Goal: Check status: Check status

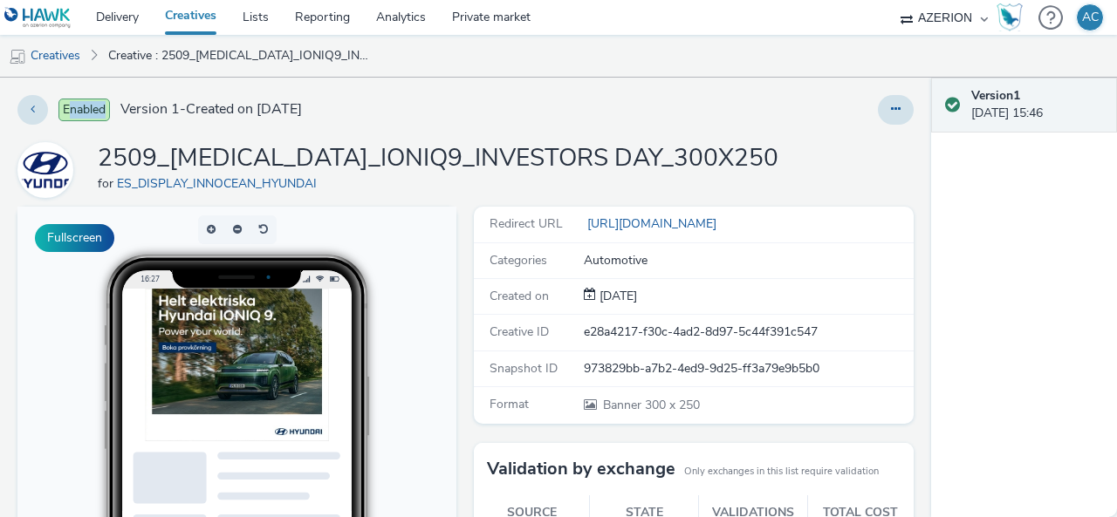
drag, startPoint x: 68, startPoint y: 109, endPoint x: 119, endPoint y: 109, distance: 50.6
click at [119, 109] on div "Enabled Version 1 - Created on 01 October 2025" at bounding box center [286, 110] width 538 height 30
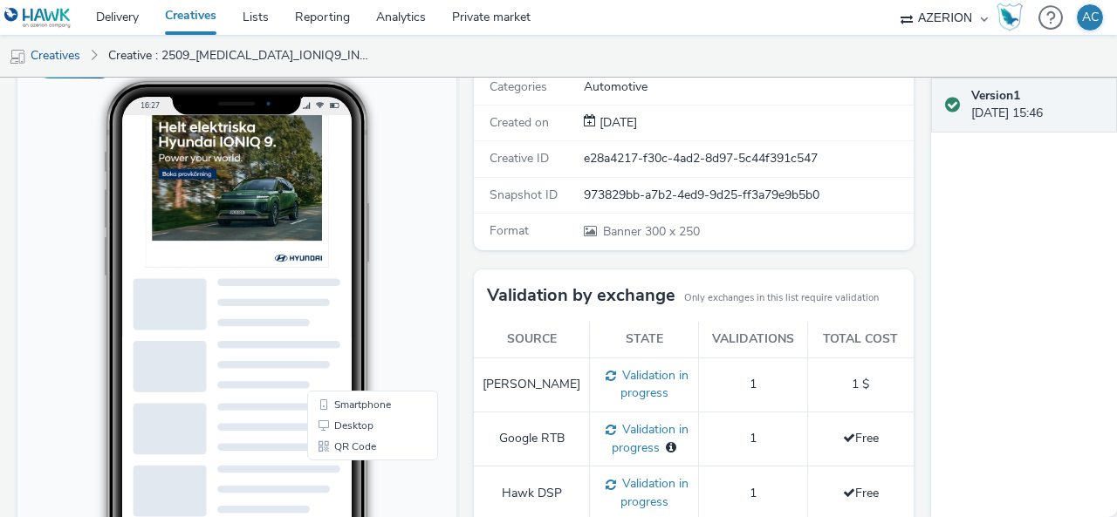
scroll to position [87, 0]
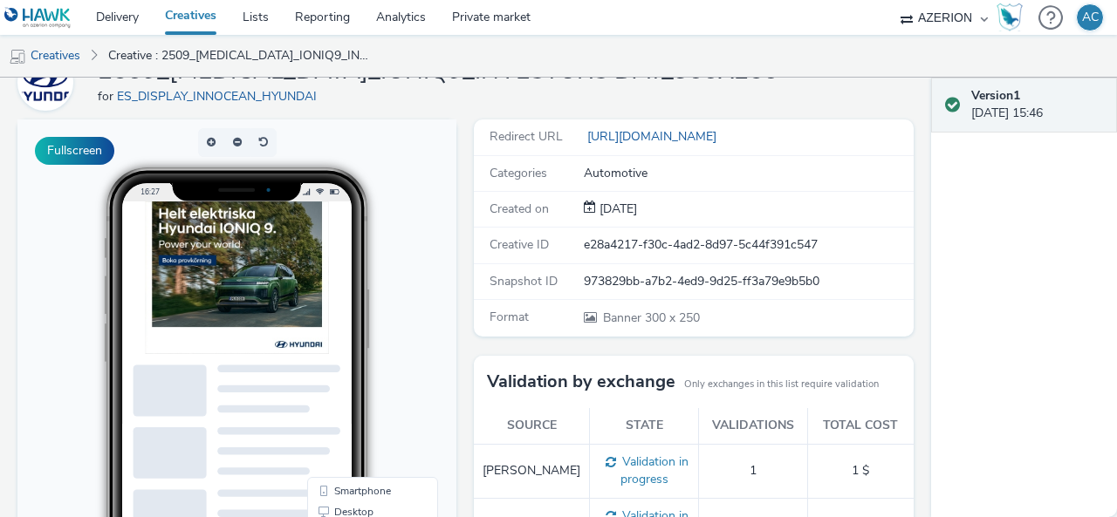
click at [271, 271] on img at bounding box center [237, 278] width 183 height 153
click at [189, 258] on img at bounding box center [237, 278] width 183 height 153
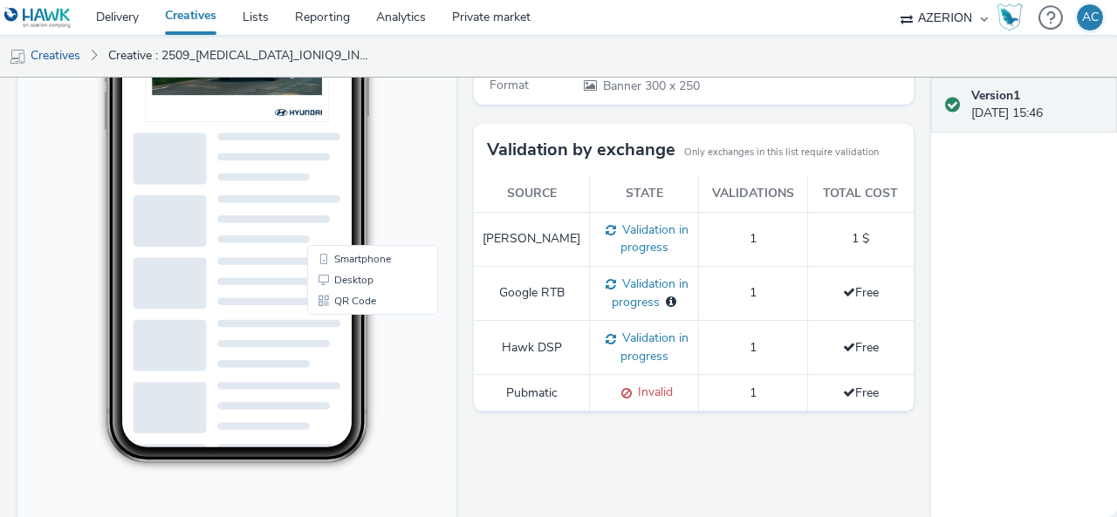
scroll to position [349, 0]
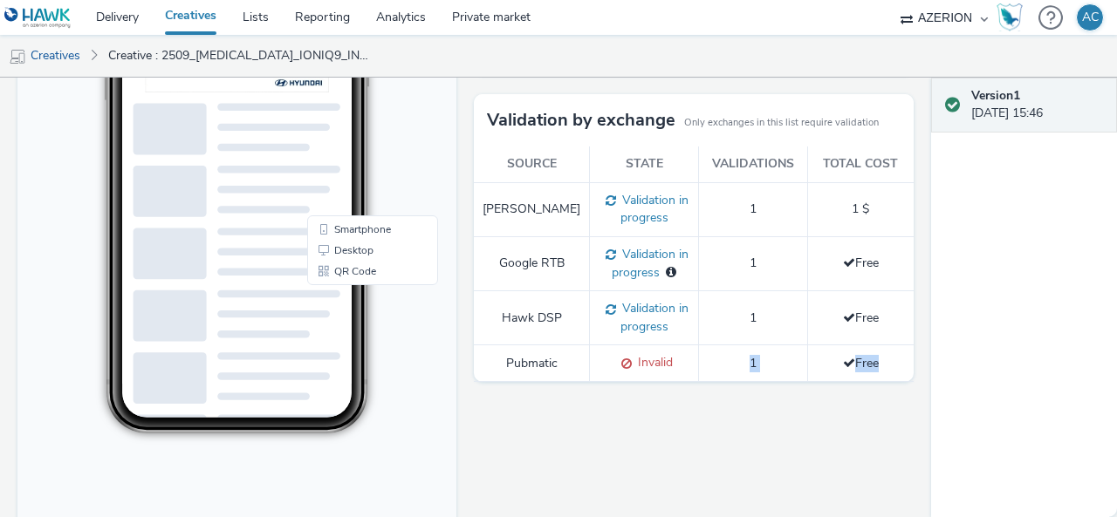
drag, startPoint x: 857, startPoint y: 360, endPoint x: 668, endPoint y: 363, distance: 189.4
click at [695, 362] on tr "Pubmatic Invalid 1 Free" at bounding box center [693, 364] width 439 height 37
drag, startPoint x: 628, startPoint y: 366, endPoint x: 620, endPoint y: 367, distance: 8.8
click at [632, 366] on span "Invalid" at bounding box center [652, 362] width 41 height 17
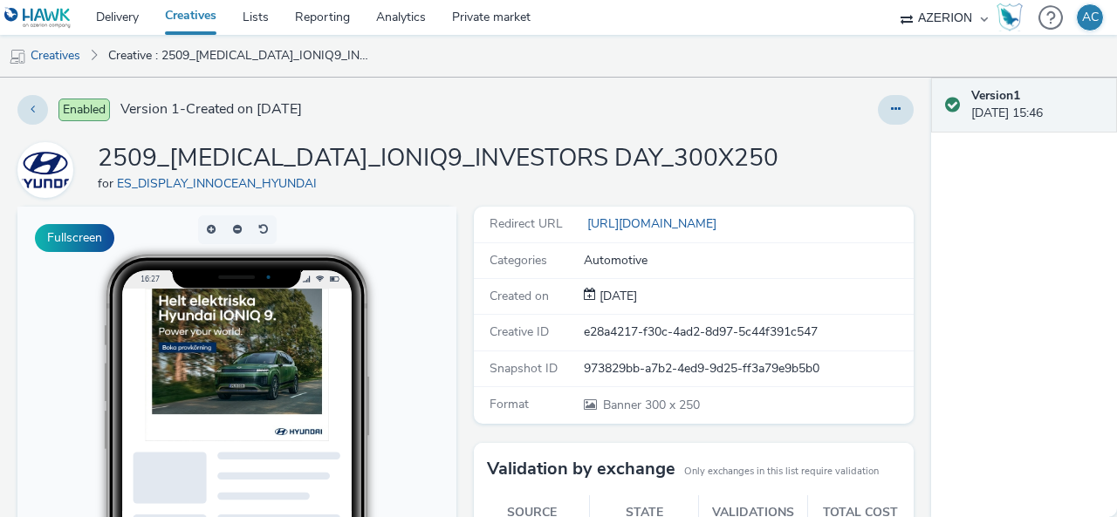
click at [681, 212] on div "Redirect URL https://www.hyundai.com/se/sv/bilar/ioniq9.html" at bounding box center [693, 225] width 439 height 36
click at [676, 222] on link "[URL][DOMAIN_NAME]" at bounding box center [654, 224] width 140 height 17
click at [154, 175] on link "ES_DISPLAY_INNOCEAN_HYUNDAI" at bounding box center [220, 183] width 207 height 17
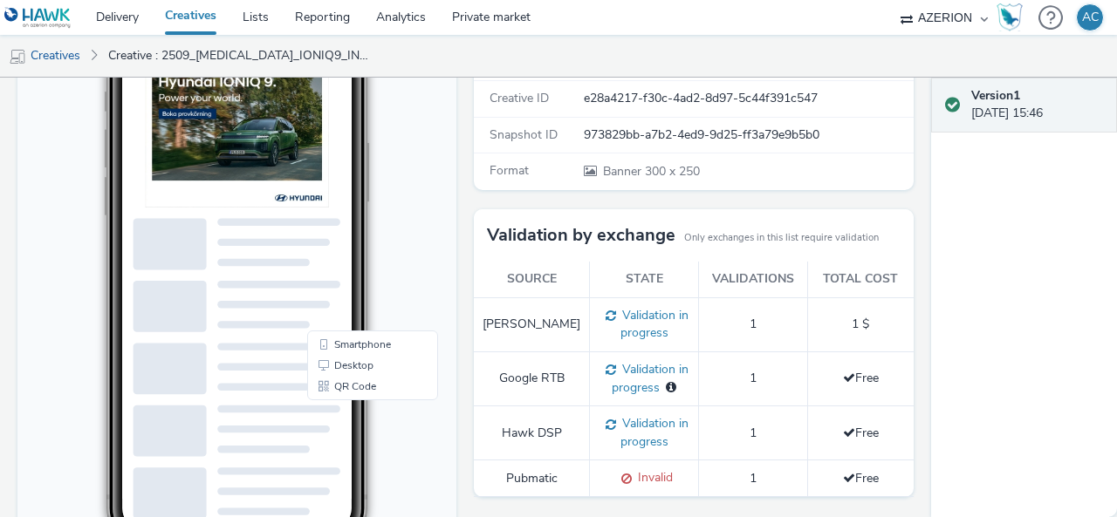
scroll to position [262, 0]
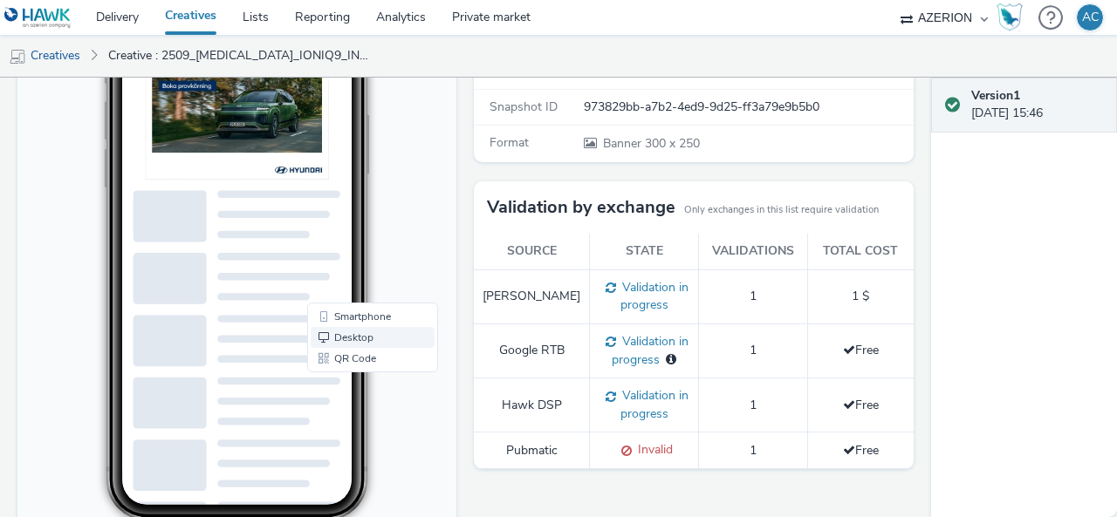
click at [360, 340] on link "Desktop" at bounding box center [373, 338] width 124 height 21
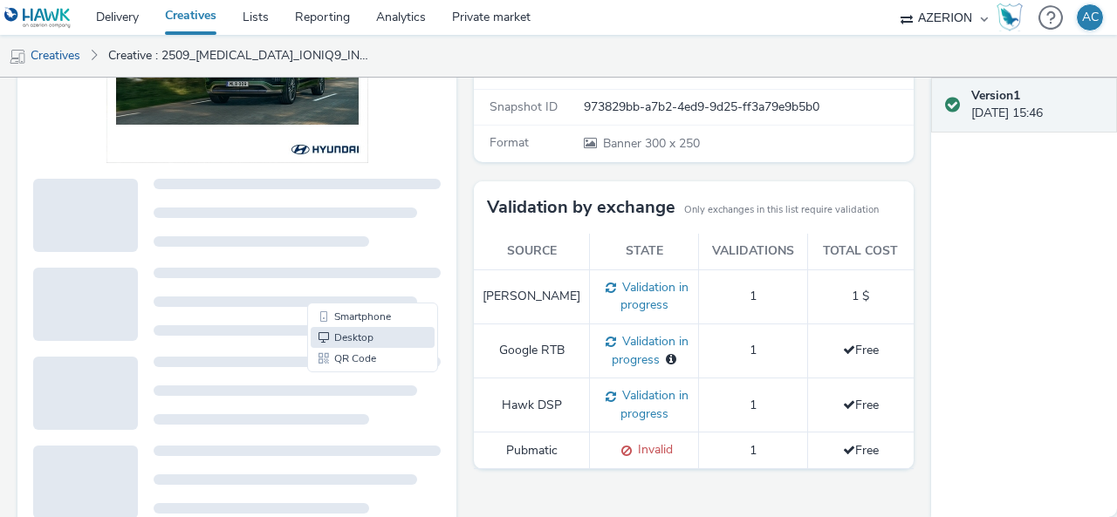
scroll to position [0, 0]
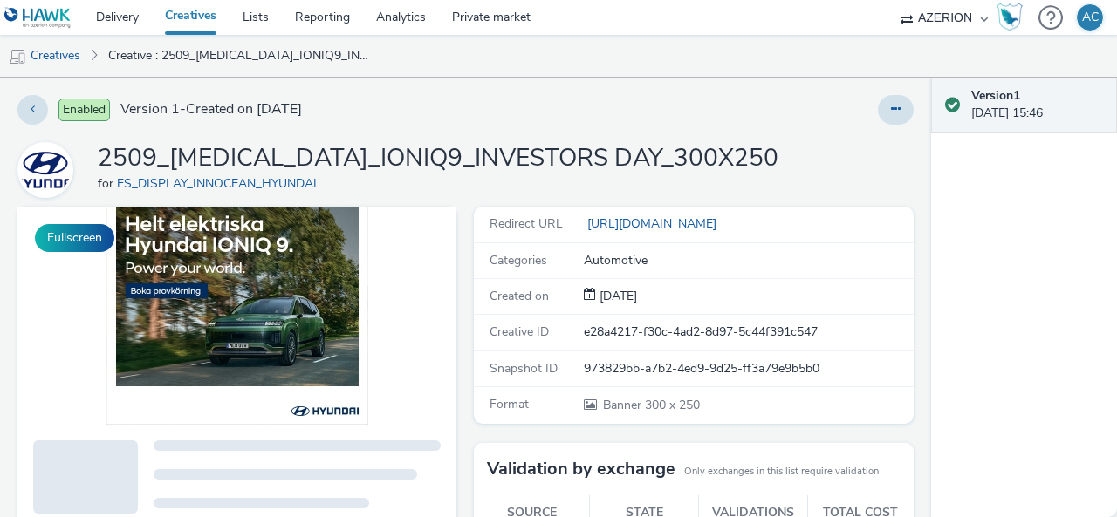
click at [286, 299] on img at bounding box center [237, 316] width 262 height 218
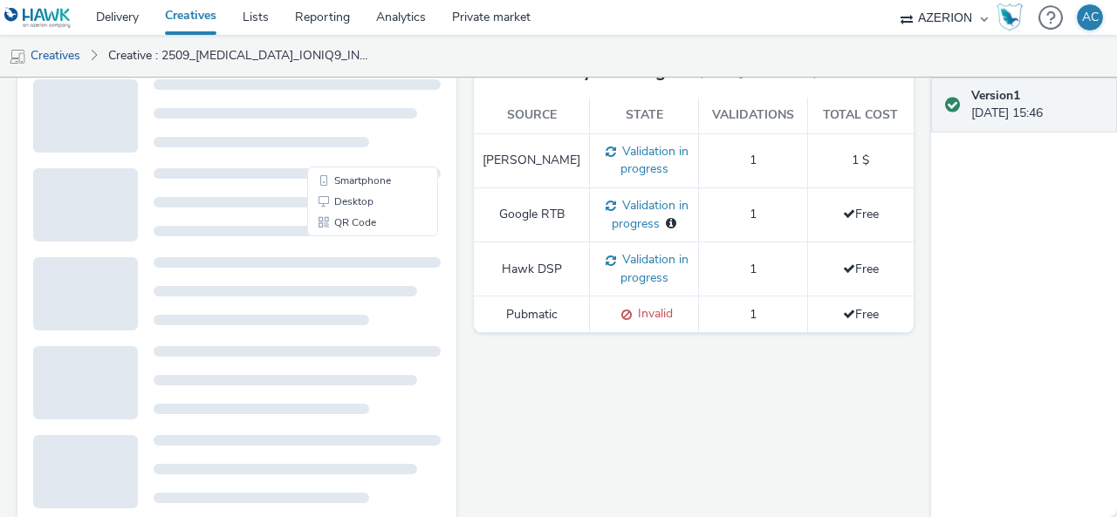
scroll to position [423, 0]
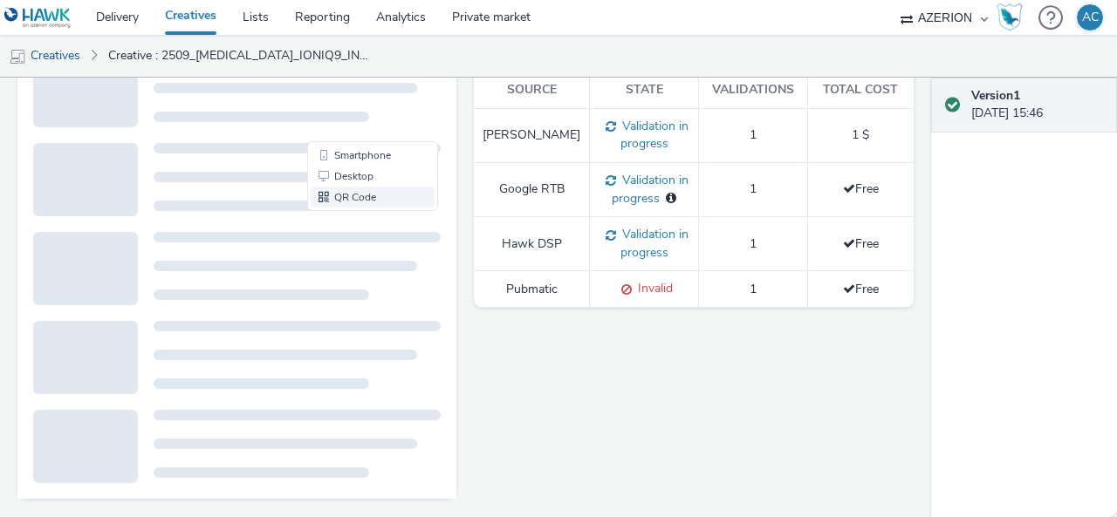
click at [353, 200] on link "QR Code" at bounding box center [373, 198] width 124 height 21
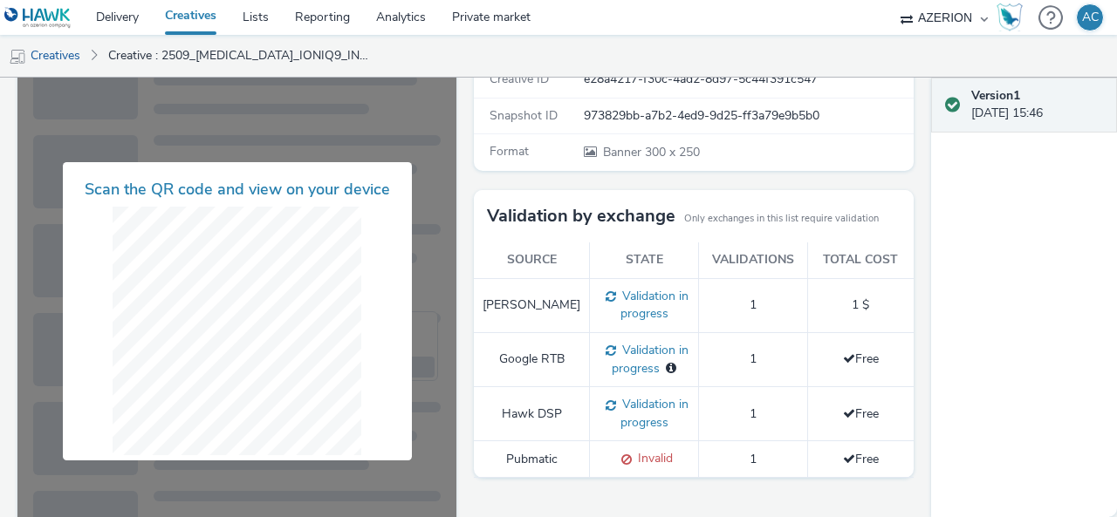
scroll to position [249, 0]
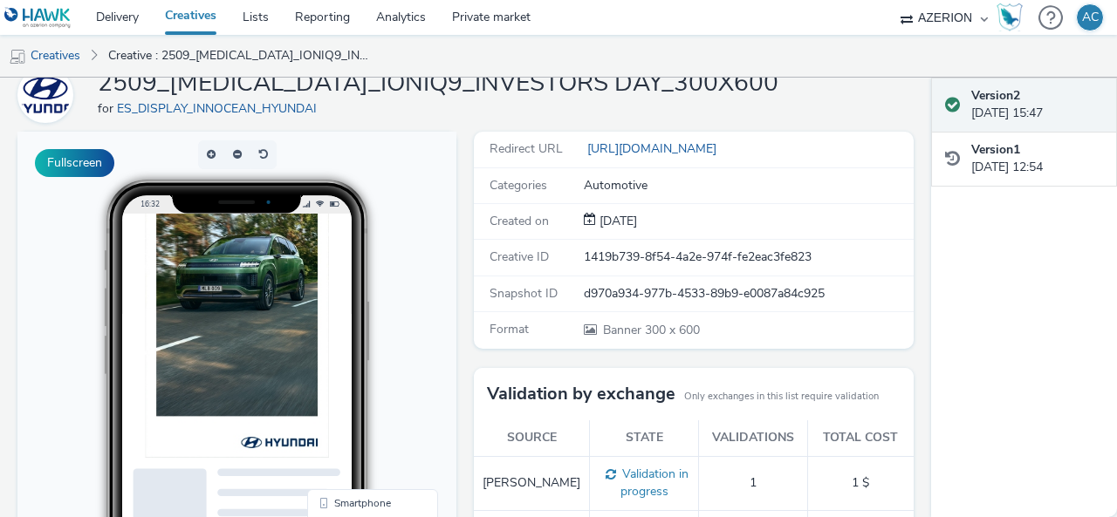
scroll to position [74, 0]
